Goal: Find contact information: Find contact information

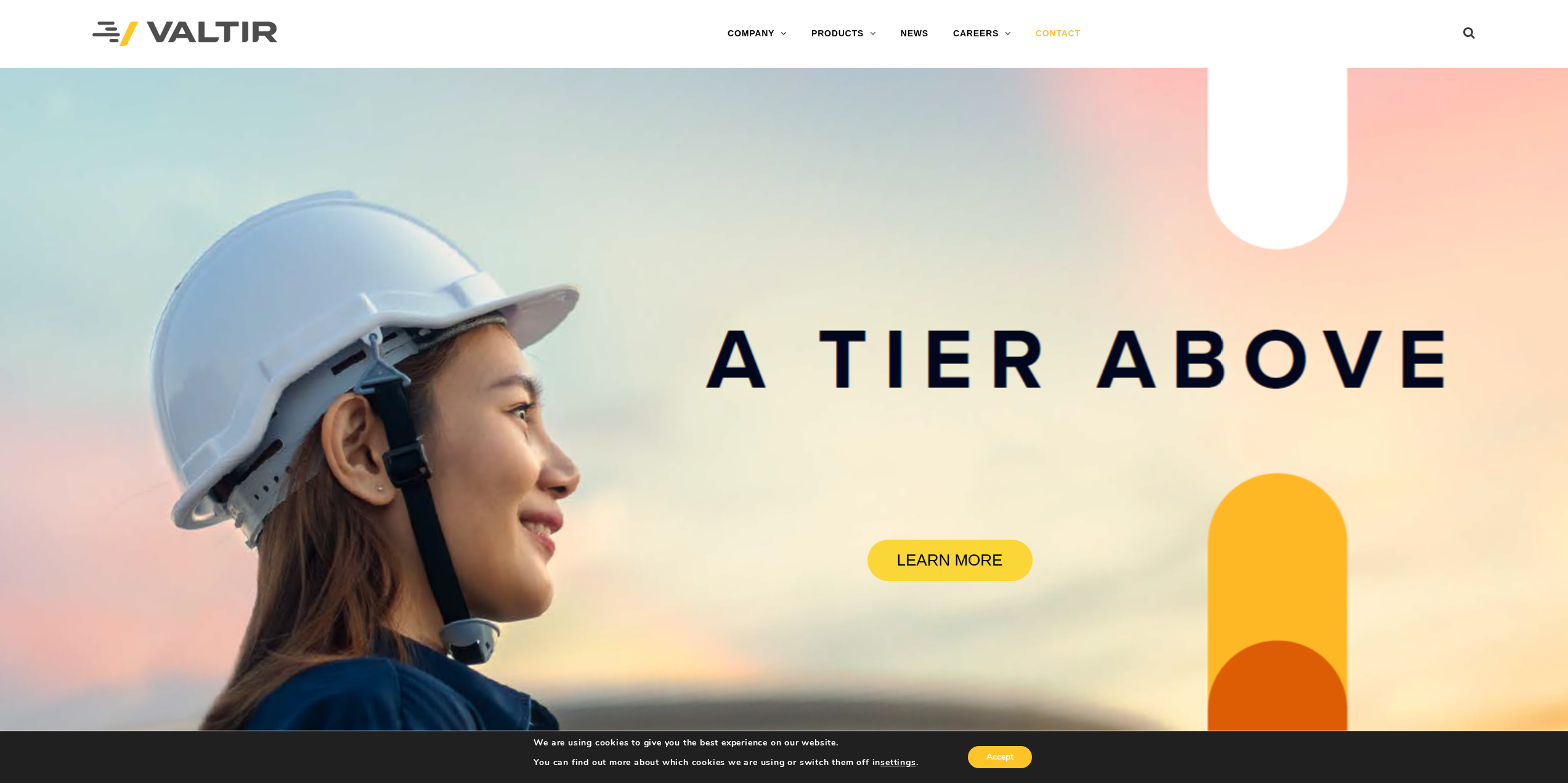
click at [1066, 37] on link "CONTACT" at bounding box center [1058, 34] width 70 height 24
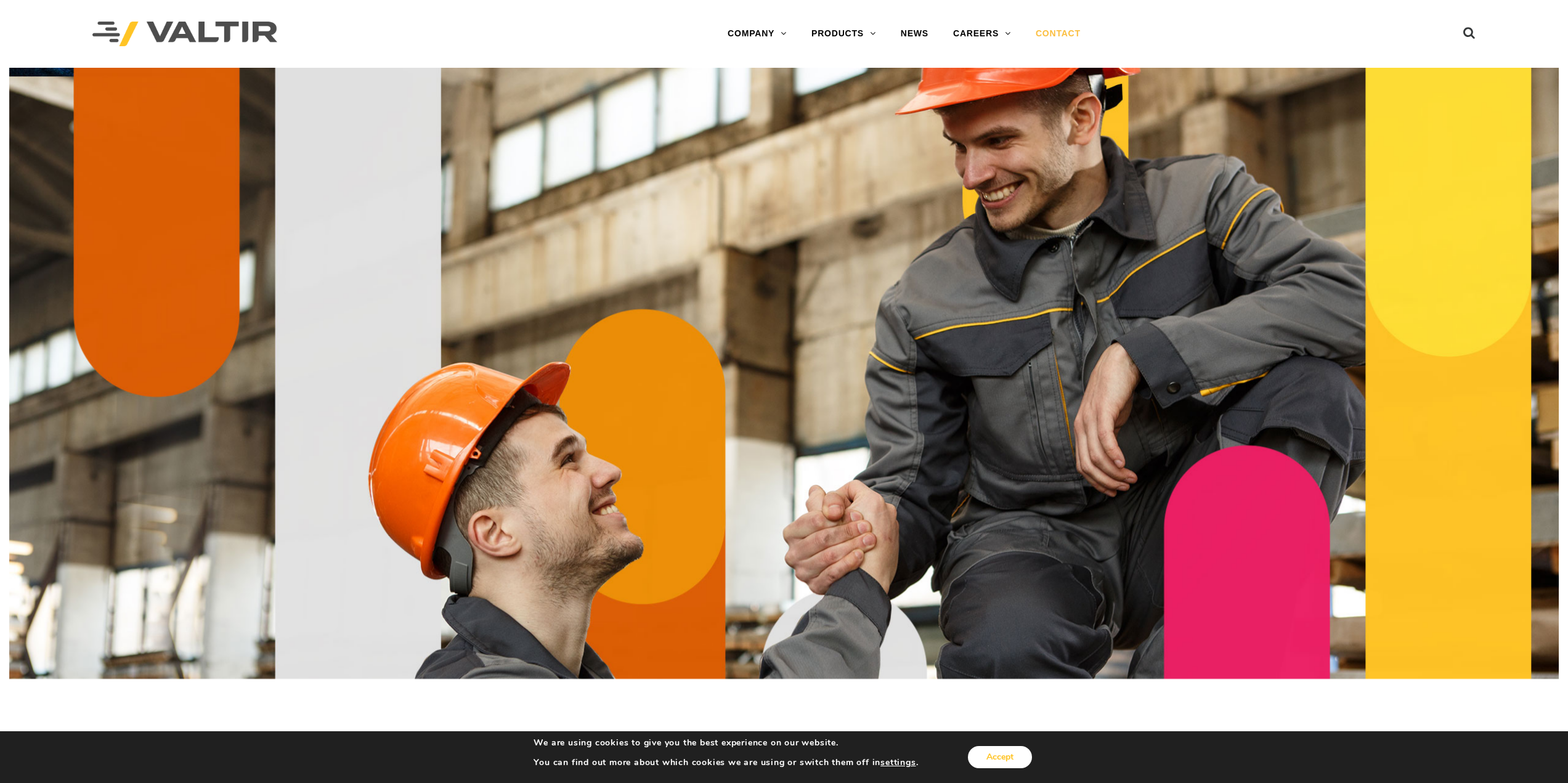
click at [1016, 754] on button "Accept" at bounding box center [999, 756] width 64 height 22
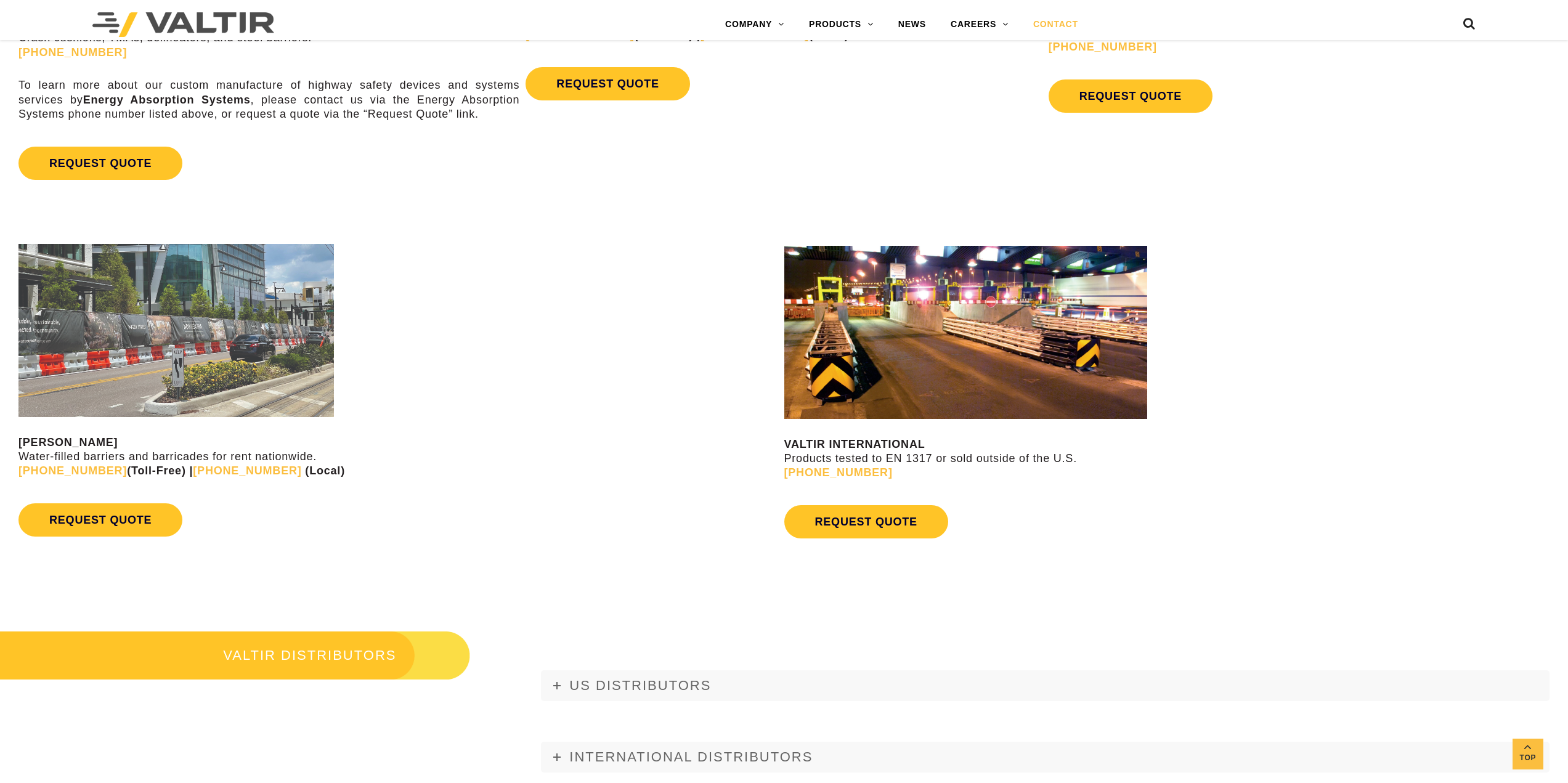
scroll to position [1478, 0]
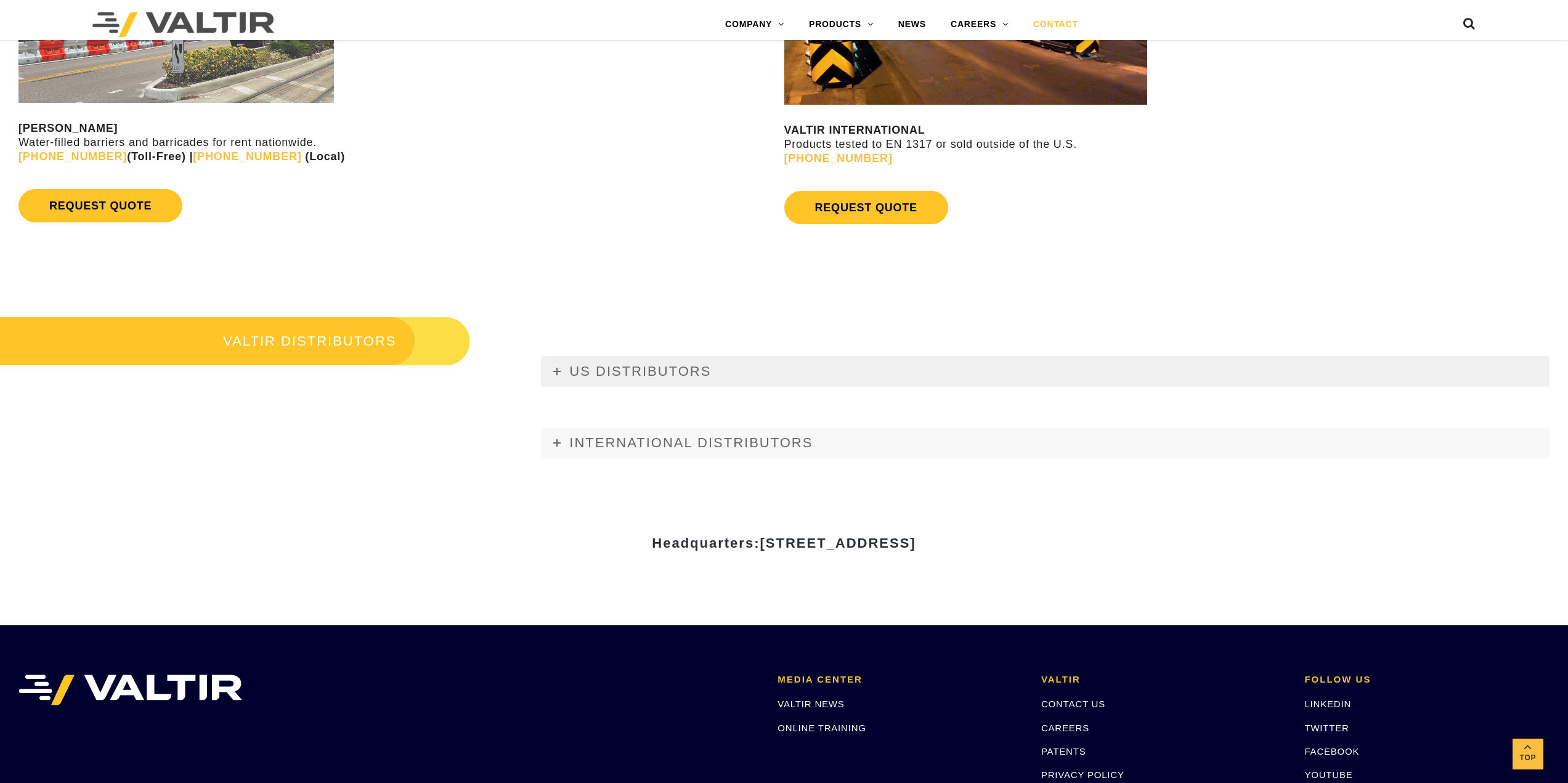
click at [554, 371] on icon at bounding box center [557, 371] width 7 height 7
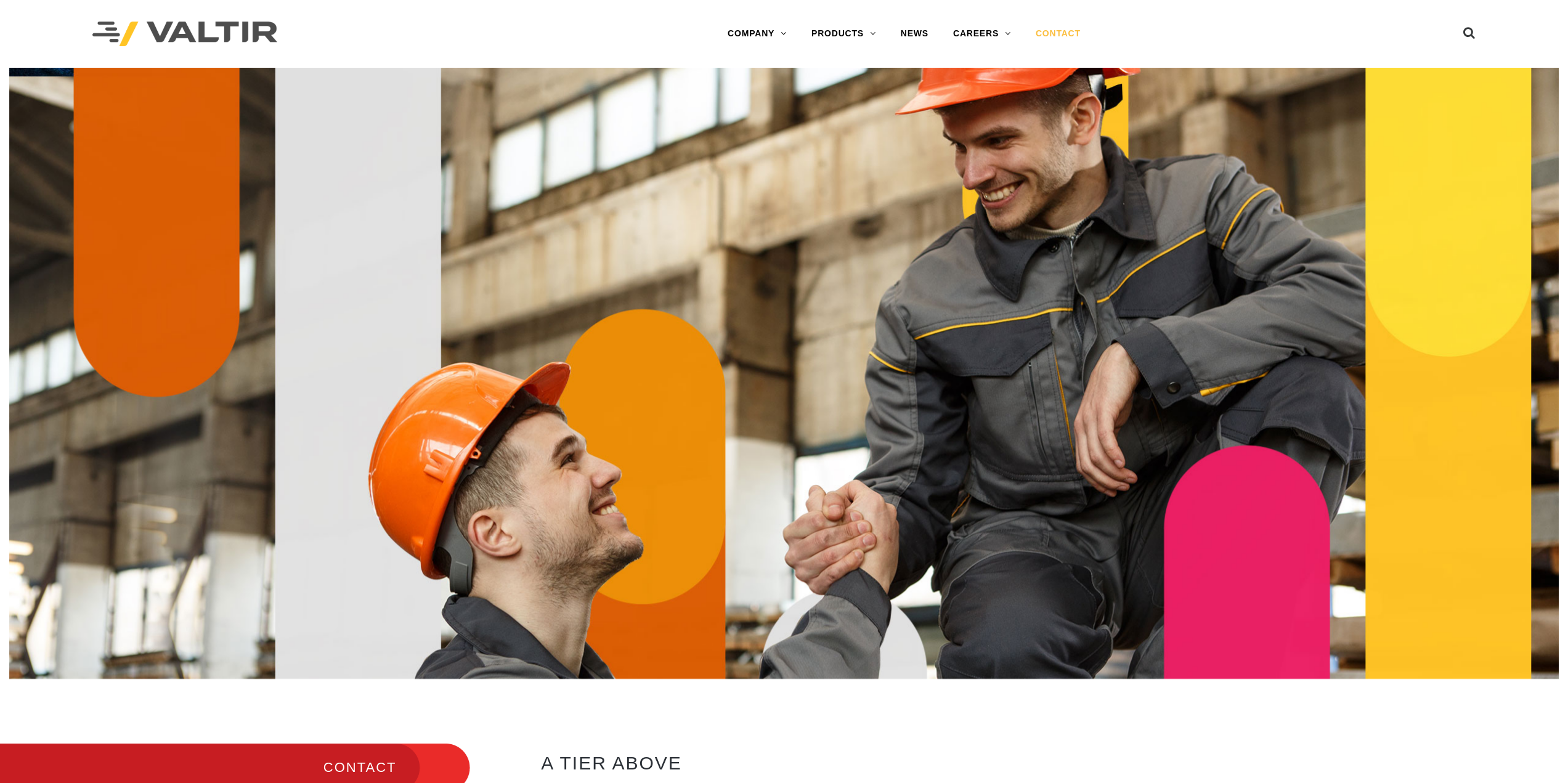
drag, startPoint x: 513, startPoint y: 339, endPoint x: 503, endPoint y: 237, distance: 102.5
